Goal: Navigation & Orientation: Find specific page/section

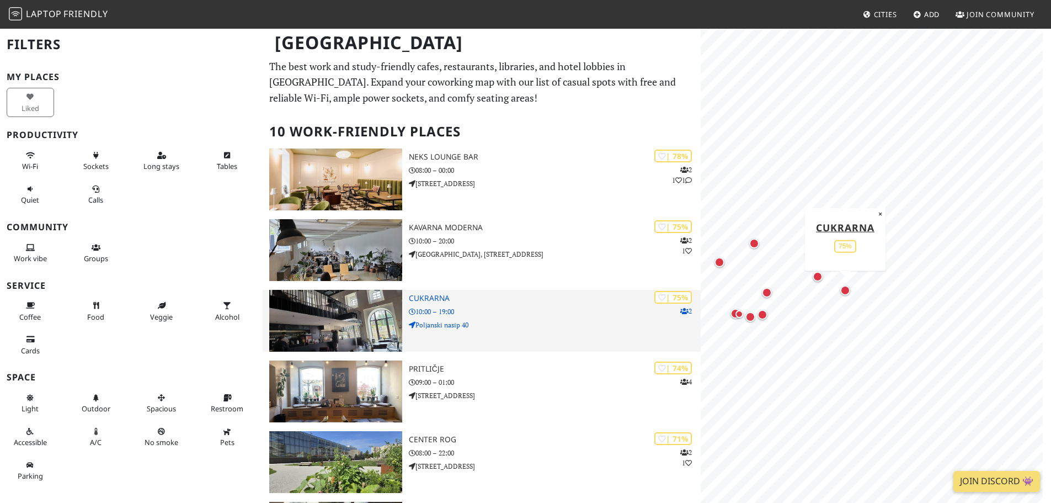
click at [354, 322] on img at bounding box center [335, 321] width 133 height 62
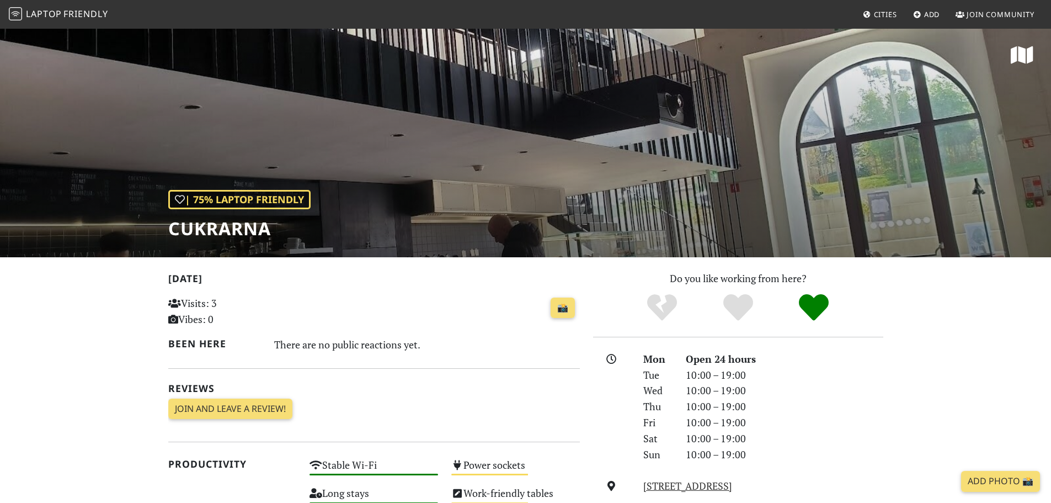
click at [488, 158] on div "| 75% Laptop Friendly Cukrarna" at bounding box center [525, 143] width 1051 height 230
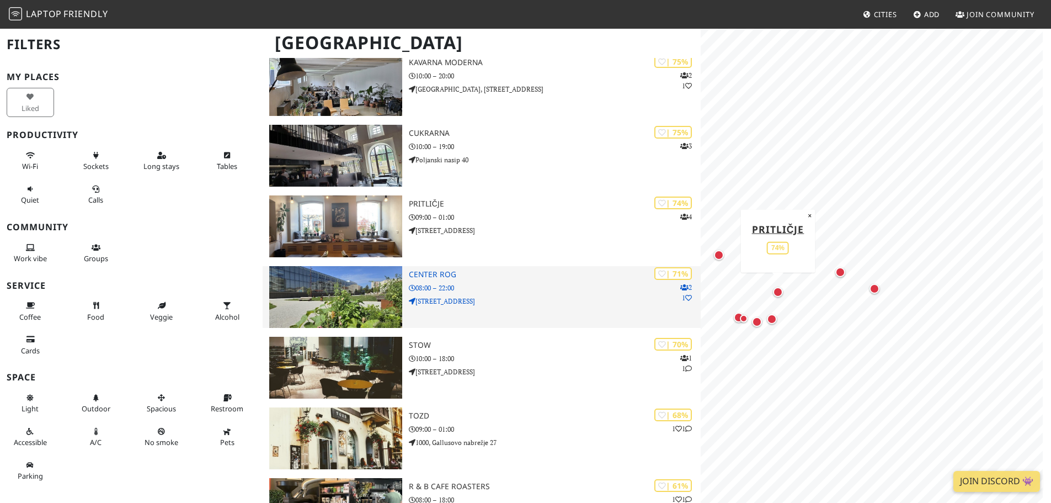
scroll to position [166, 0]
